Goal: Information Seeking & Learning: Understand process/instructions

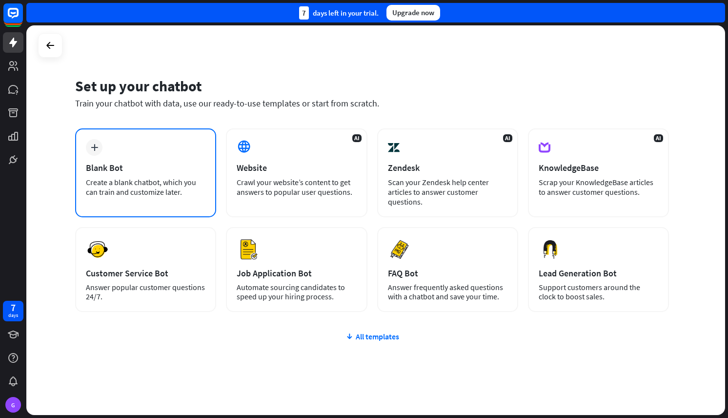
click at [136, 184] on div "Create a blank chatbot, which you can train and customize later." at bounding box center [146, 187] width 120 height 20
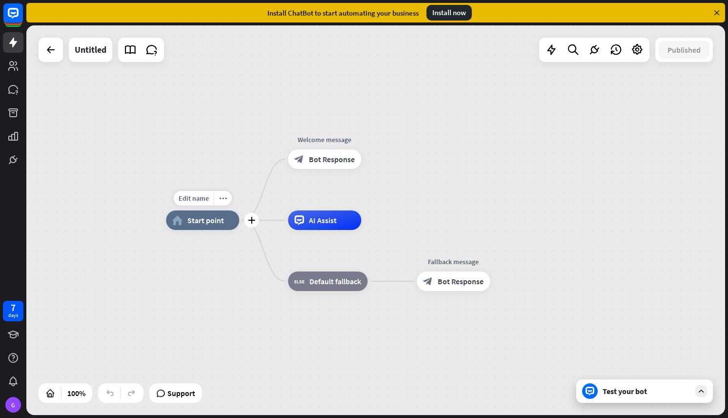
click at [214, 225] on div "home_2 Start point" at bounding box center [202, 220] width 73 height 20
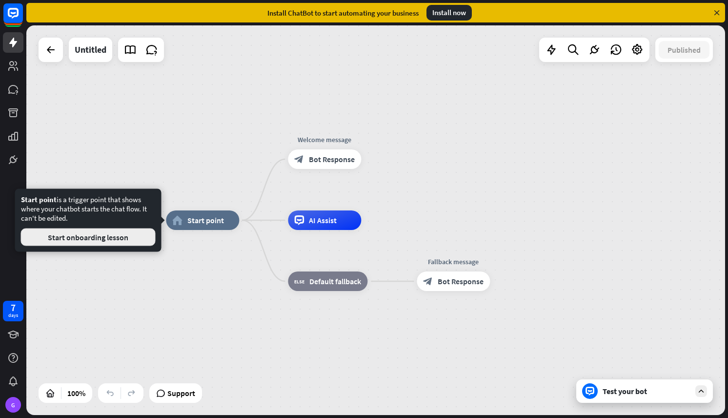
click at [131, 234] on button "Start onboarding lesson" at bounding box center [88, 237] width 135 height 18
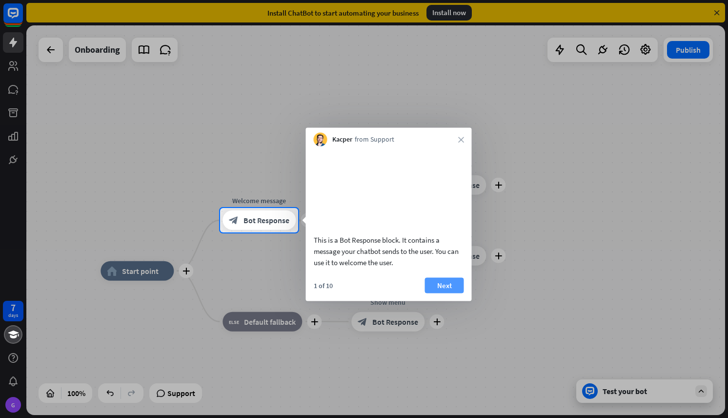
click at [446, 293] on button "Next" at bounding box center [444, 285] width 39 height 16
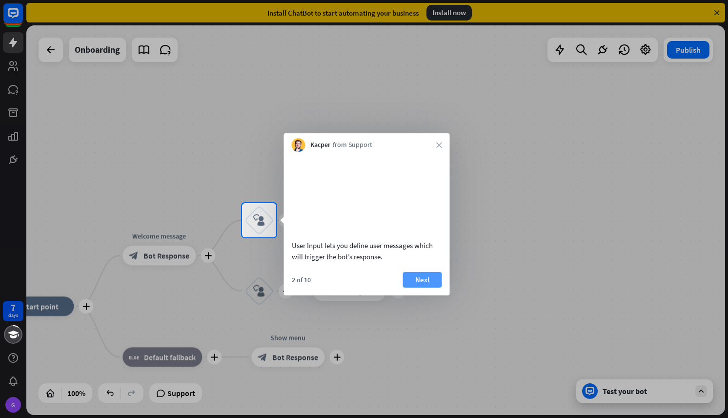
click at [436, 287] on button "Next" at bounding box center [422, 280] width 39 height 16
